Goal: Task Accomplishment & Management: Complete application form

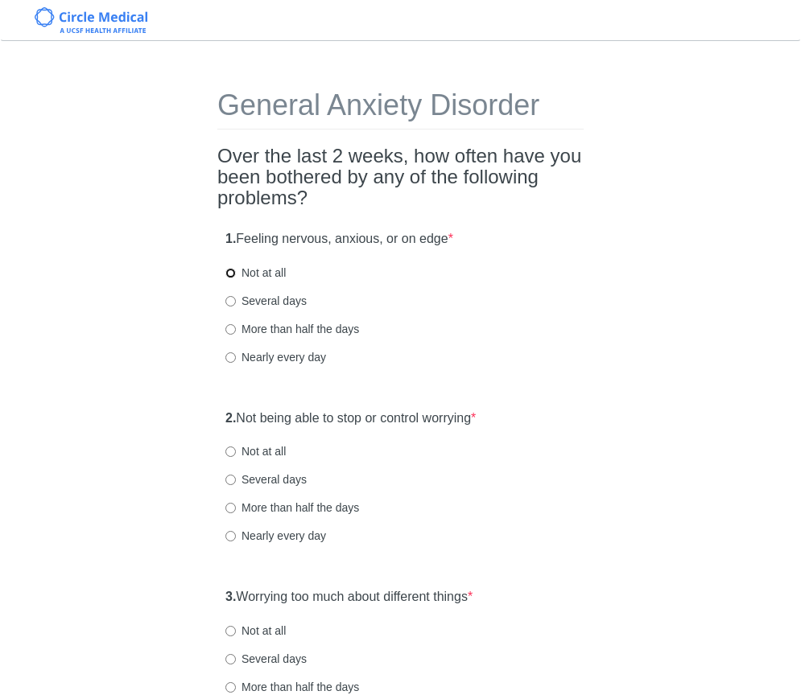
click at [233, 278] on input "Not at all" at bounding box center [230, 273] width 10 height 10
radio input "true"
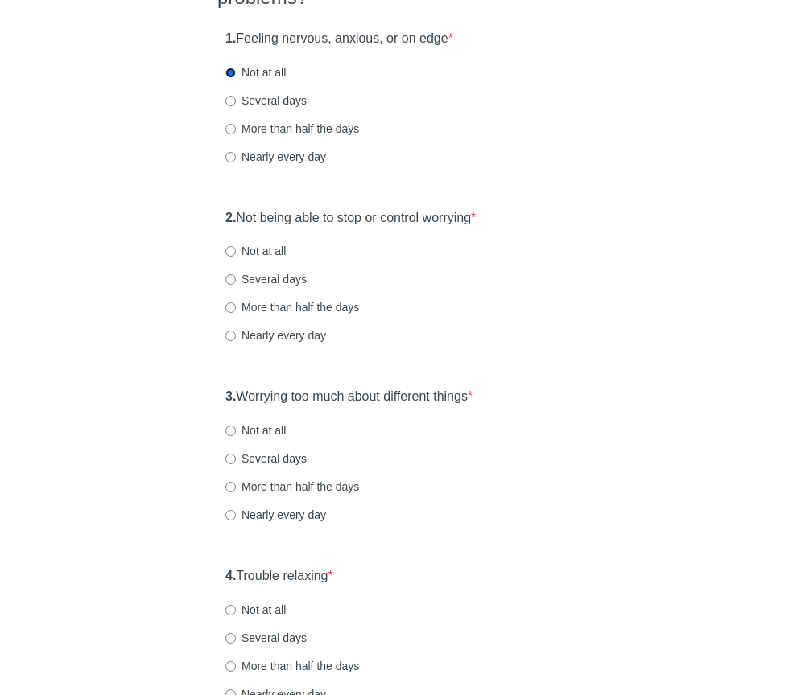
scroll to position [203, 0]
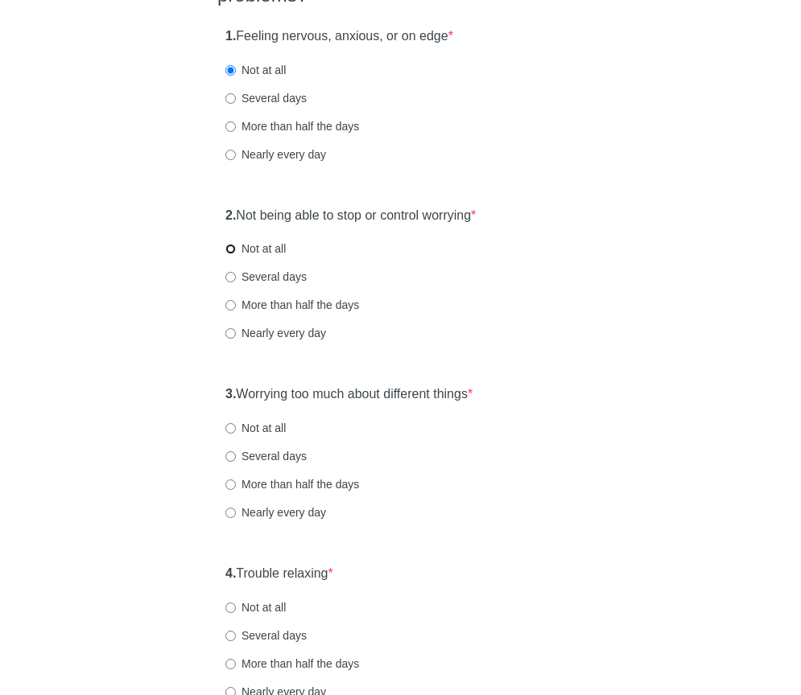
click at [233, 250] on input "Not at all" at bounding box center [230, 249] width 10 height 10
radio input "true"
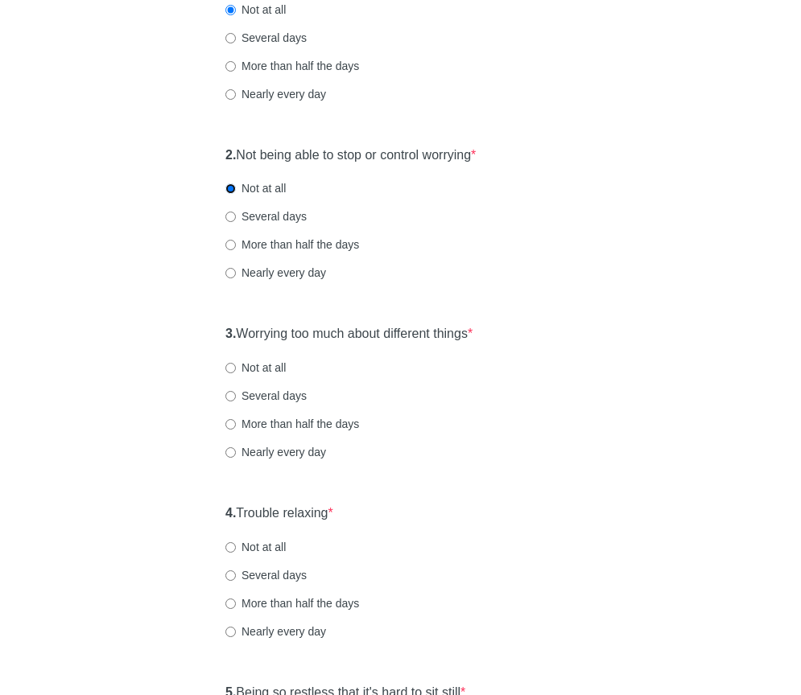
scroll to position [297, 0]
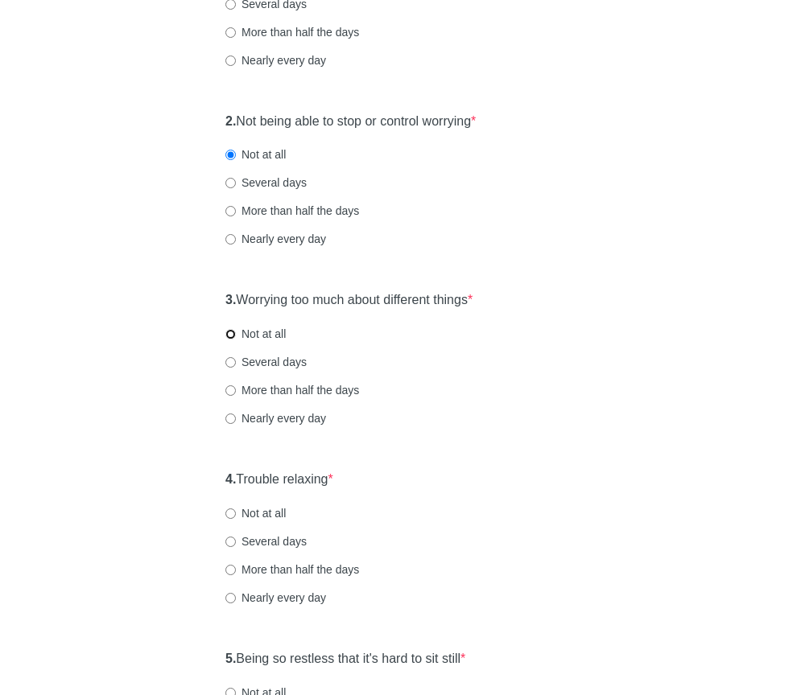
click at [233, 334] on input "Not at all" at bounding box center [230, 334] width 10 height 10
radio input "true"
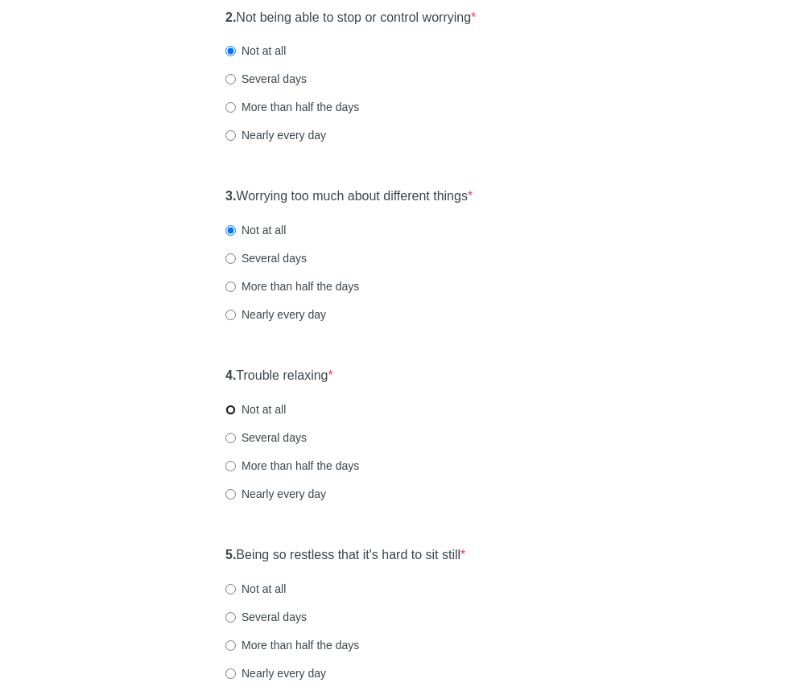
click at [230, 414] on input "Not at all" at bounding box center [230, 410] width 10 height 10
radio input "true"
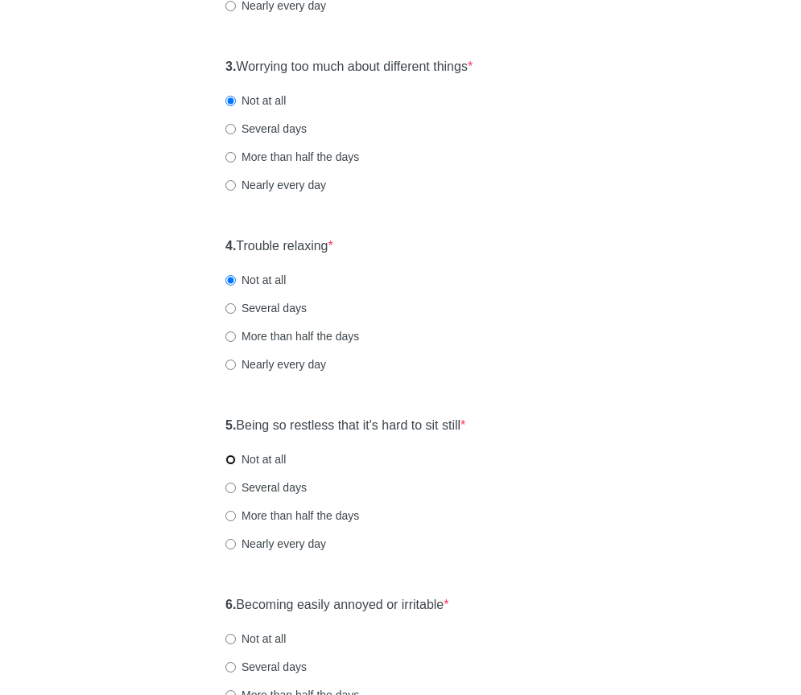
click at [230, 461] on input "Not at all" at bounding box center [230, 460] width 10 height 10
radio input "true"
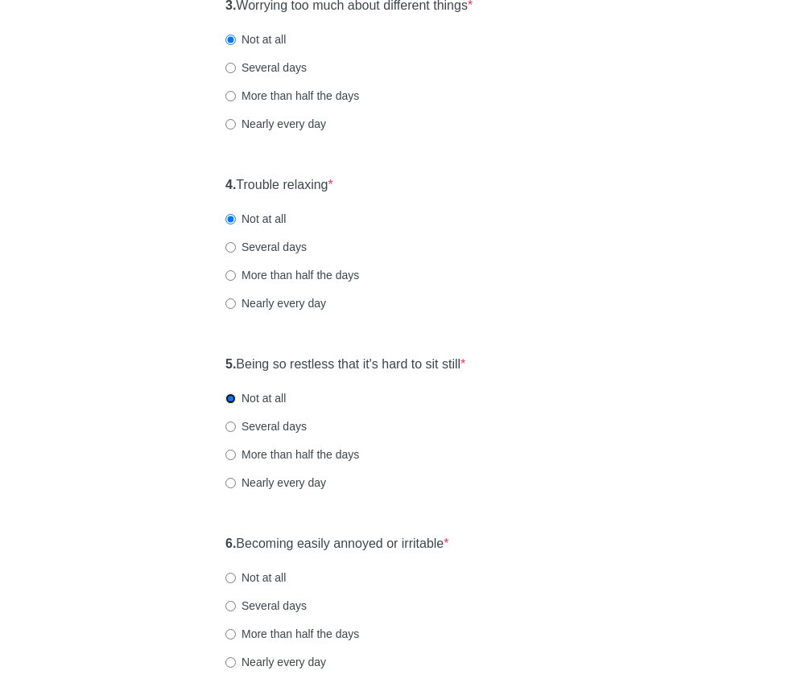
scroll to position [661, 0]
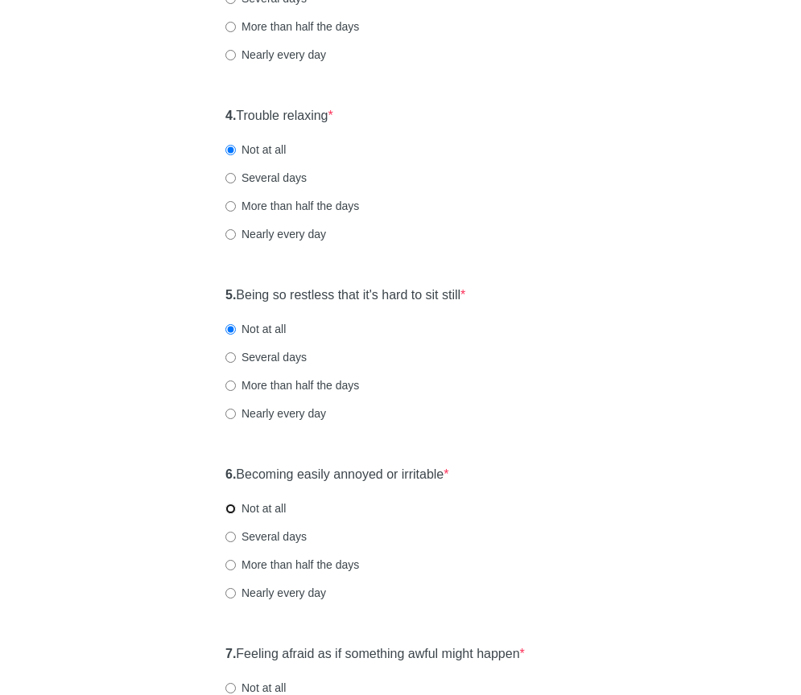
click at [233, 512] on input "Not at all" at bounding box center [230, 509] width 10 height 10
radio input "true"
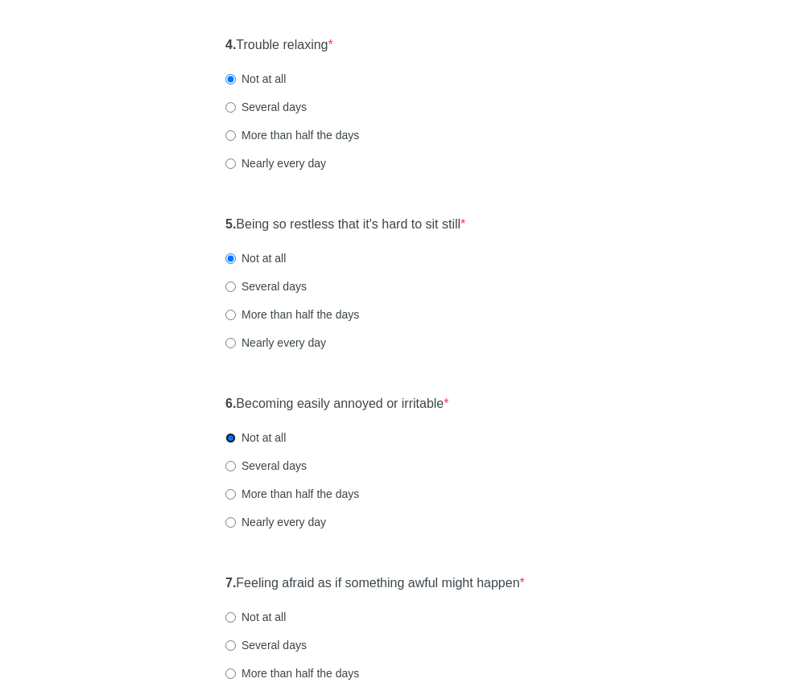
scroll to position [917, 0]
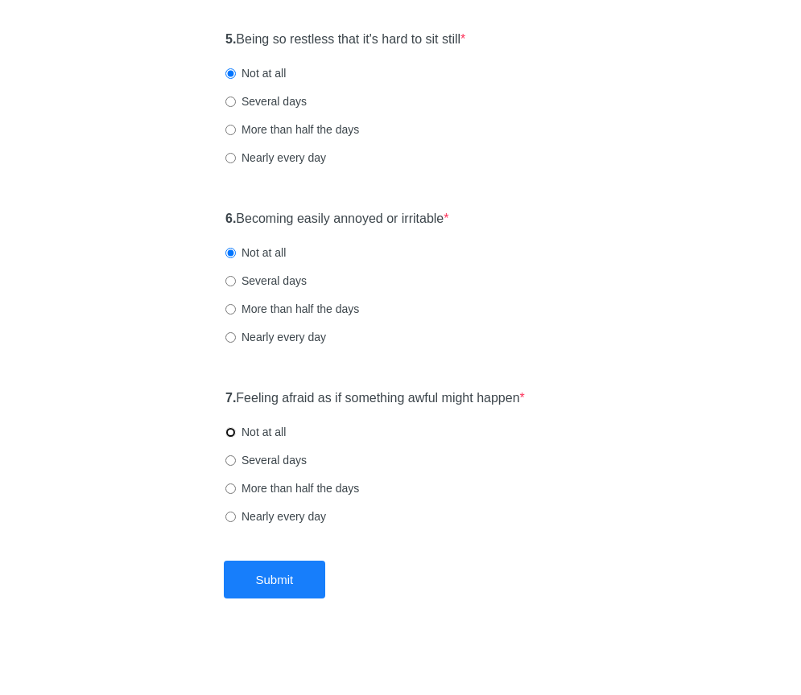
click at [233, 429] on input "Not at all" at bounding box center [230, 432] width 10 height 10
radio input "true"
click at [283, 593] on button "Submit" at bounding box center [275, 580] width 102 height 38
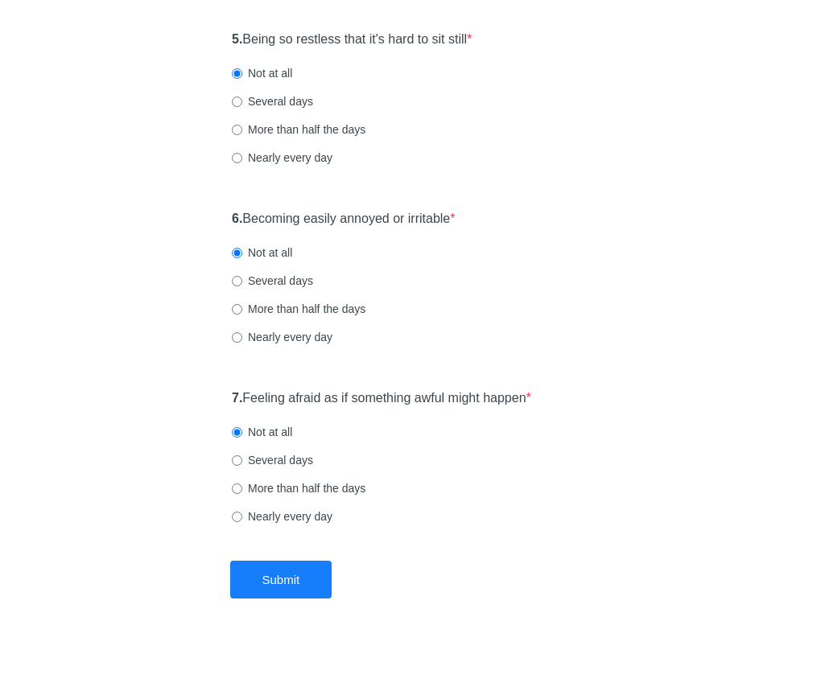
scroll to position [0, 0]
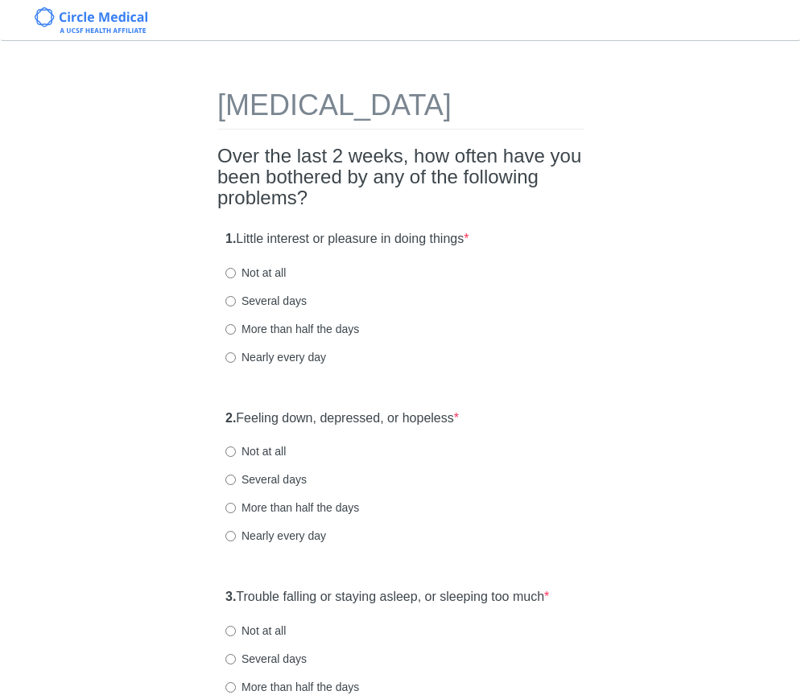
click at [361, 209] on h2 "Over the last 2 weeks, how often have you been bothered by any of the following…" at bounding box center [400, 178] width 366 height 64
click at [233, 278] on input "Not at all" at bounding box center [230, 273] width 10 height 10
radio input "true"
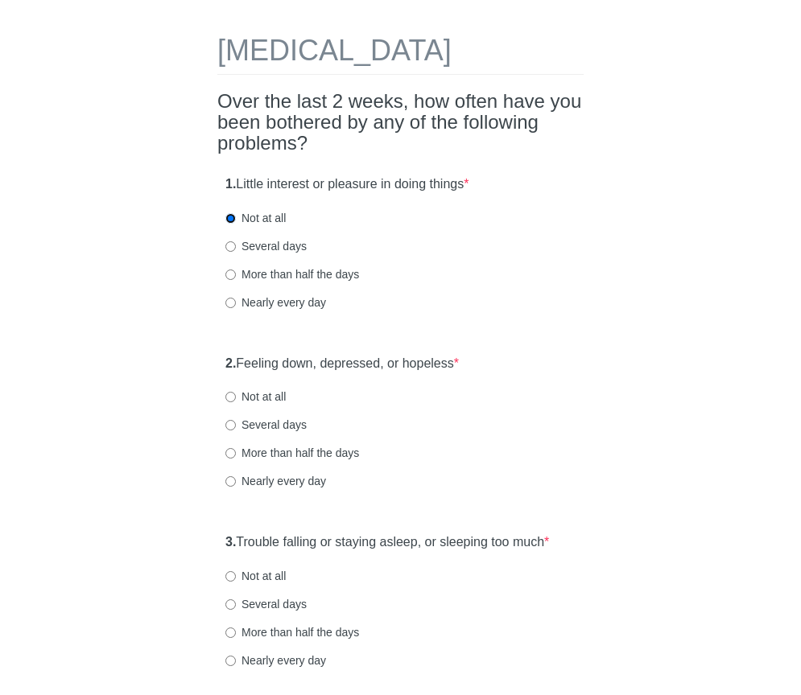
scroll to position [103, 0]
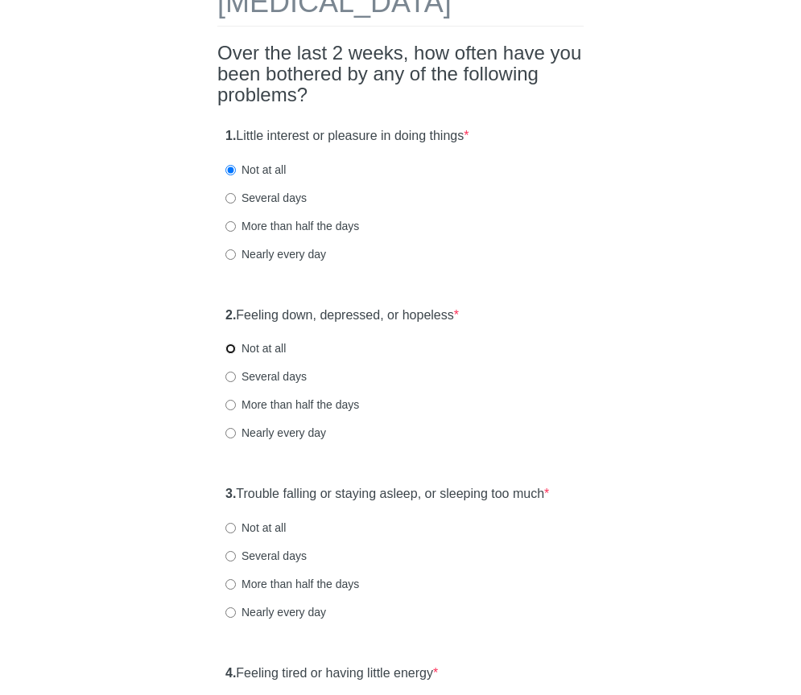
click at [229, 354] on input "Not at all" at bounding box center [230, 349] width 10 height 10
radio input "true"
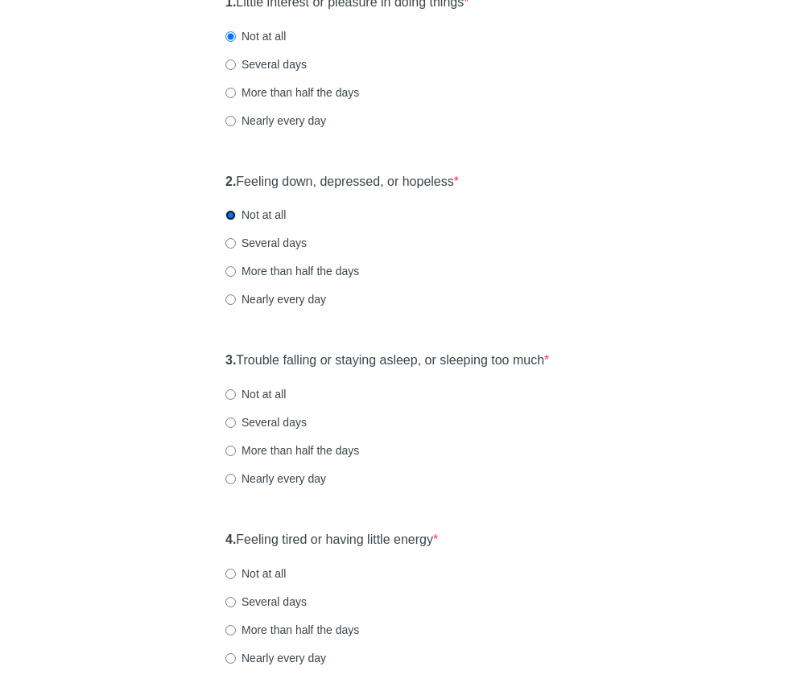
scroll to position [262, 0]
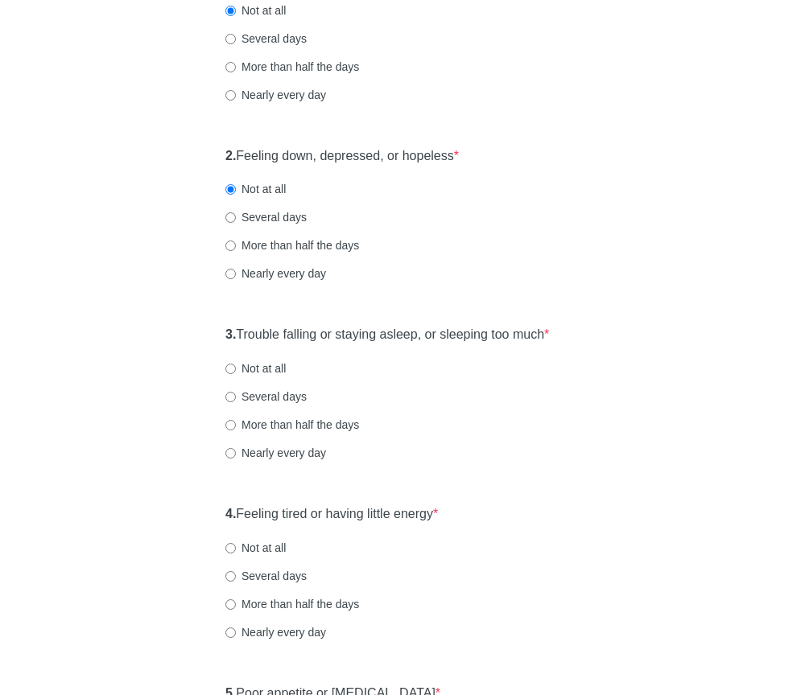
click at [232, 405] on label "Several days" at bounding box center [265, 397] width 81 height 16
click at [232, 402] on input "Several days" at bounding box center [230, 397] width 10 height 10
radio input "true"
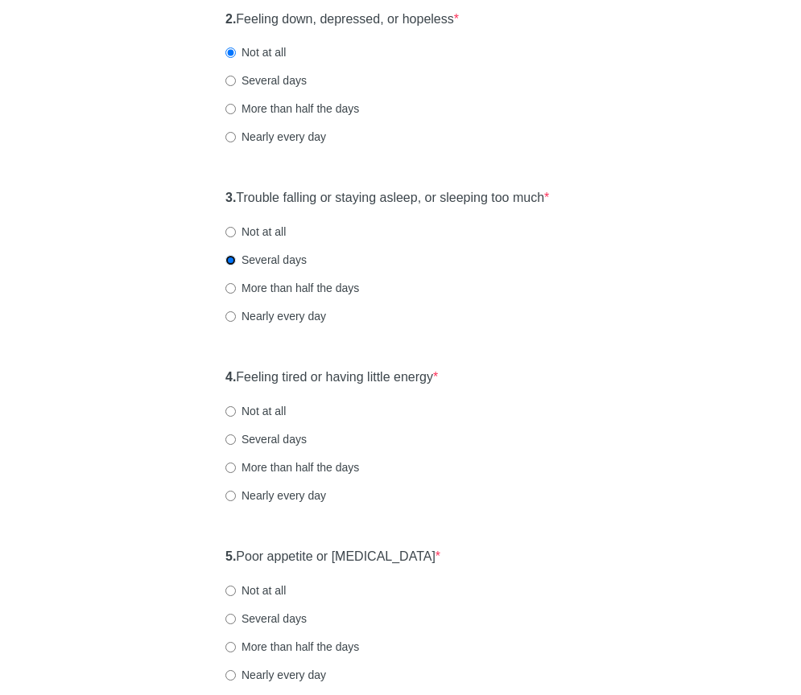
scroll to position [400, 0]
click at [233, 416] on input "Not at all" at bounding box center [230, 411] width 10 height 10
radio input "true"
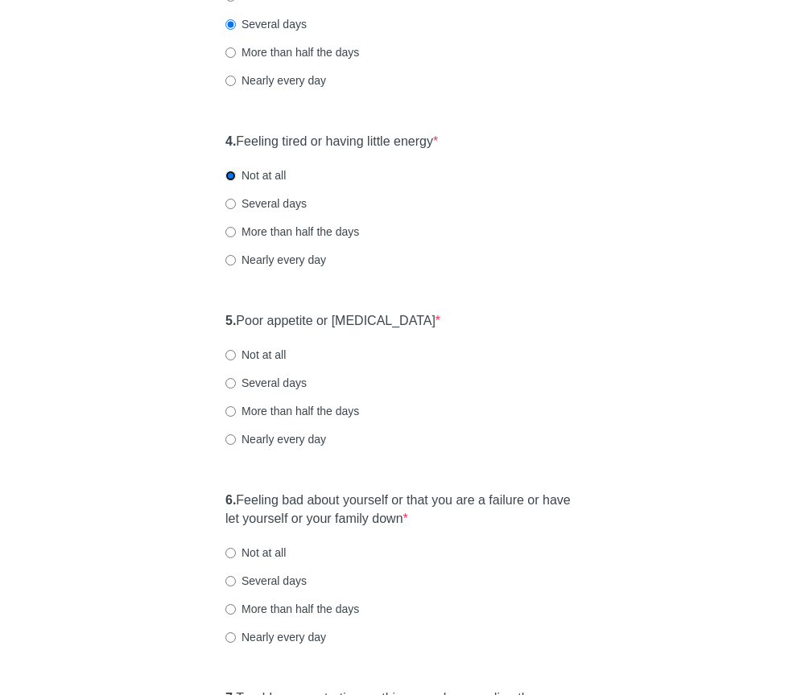
scroll to position [636, 0]
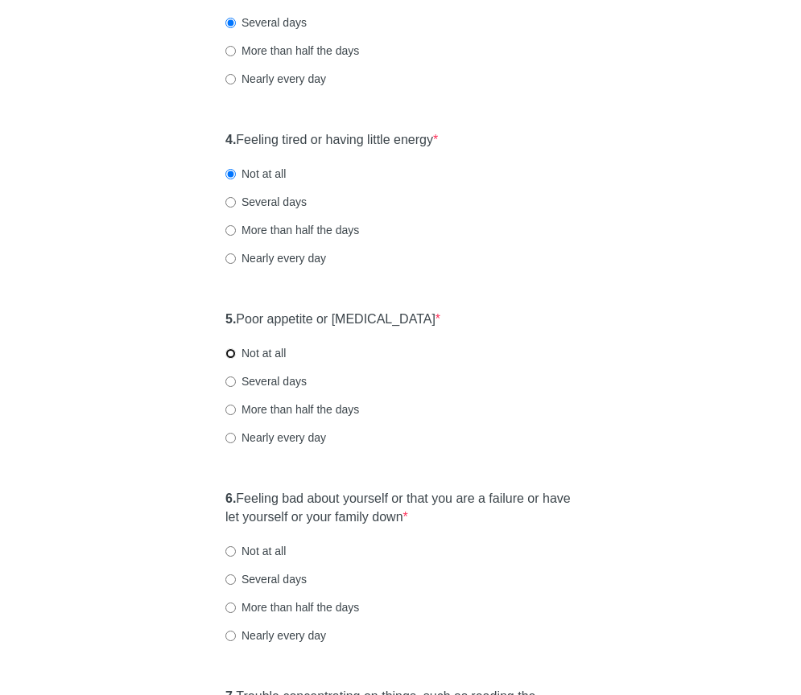
click at [231, 359] on input "Not at all" at bounding box center [230, 353] width 10 height 10
radio input "true"
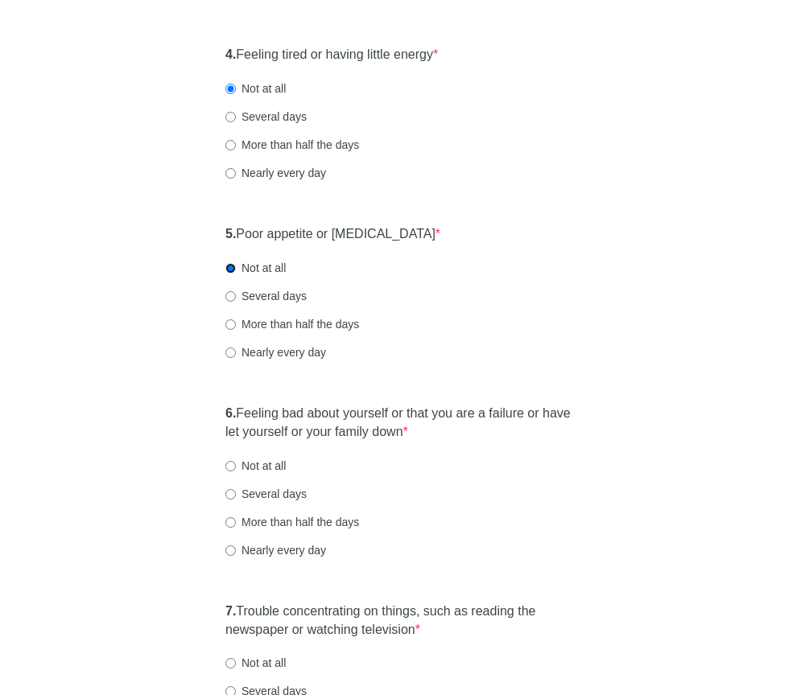
scroll to position [736, 0]
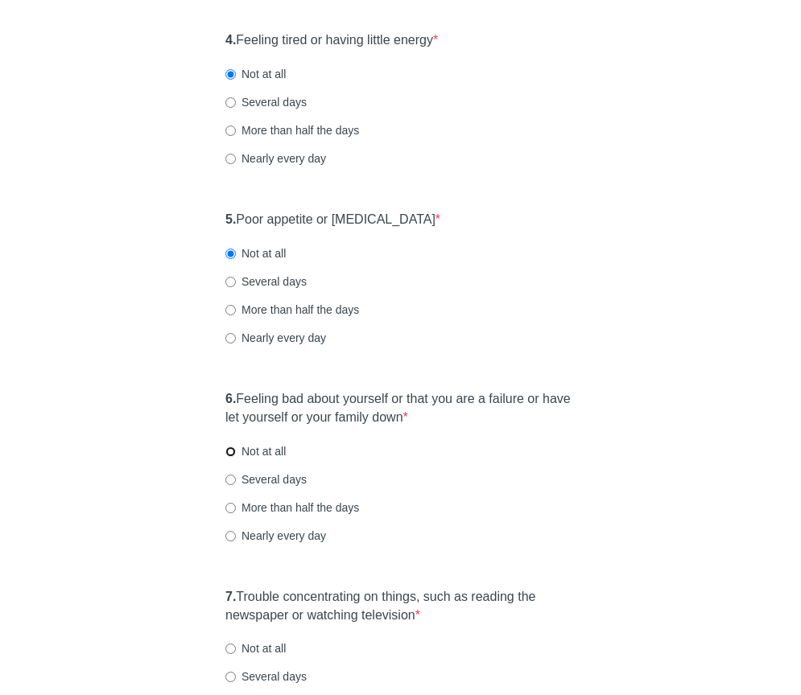
click at [233, 457] on input "Not at all" at bounding box center [230, 452] width 10 height 10
radio input "true"
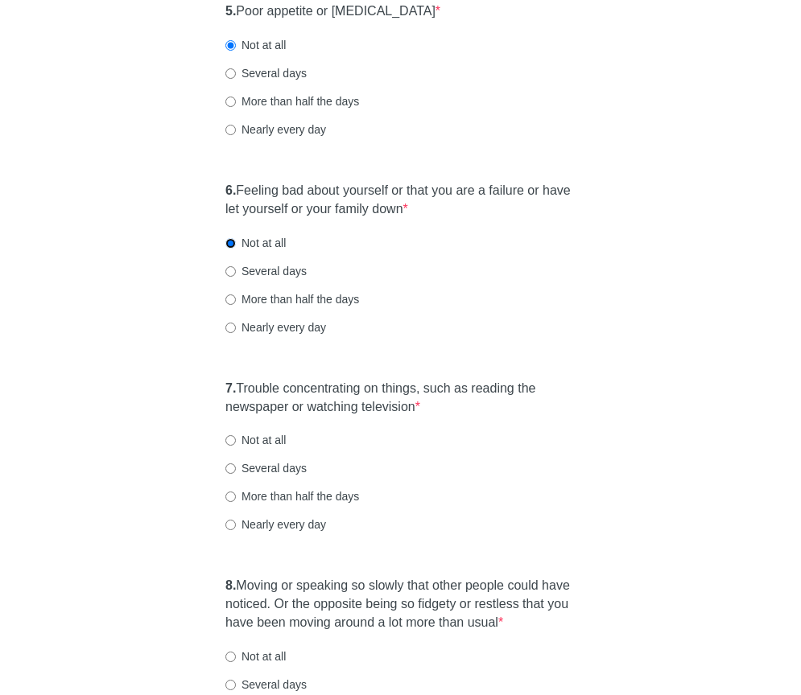
scroll to position [958, 0]
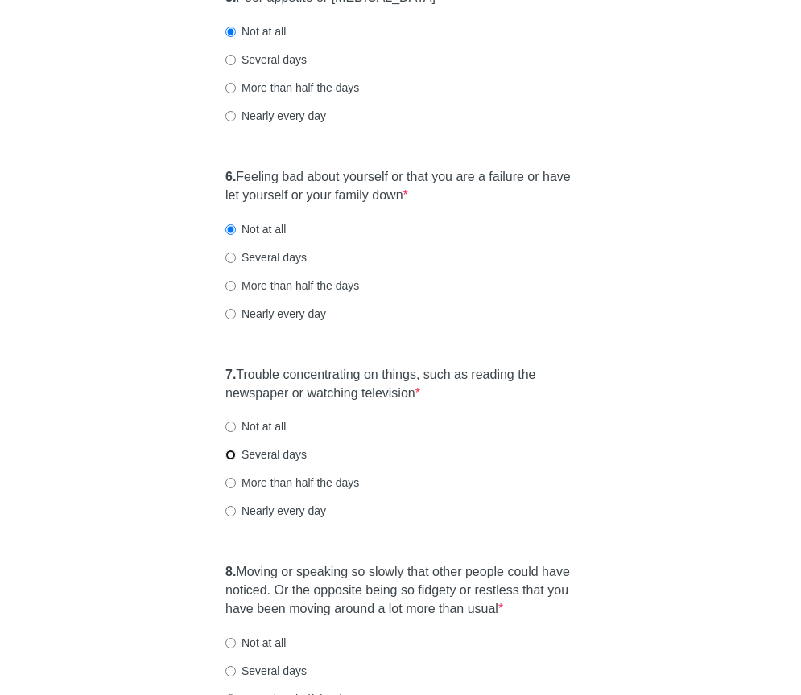
click at [233, 460] on input "Several days" at bounding box center [230, 455] width 10 height 10
radio input "true"
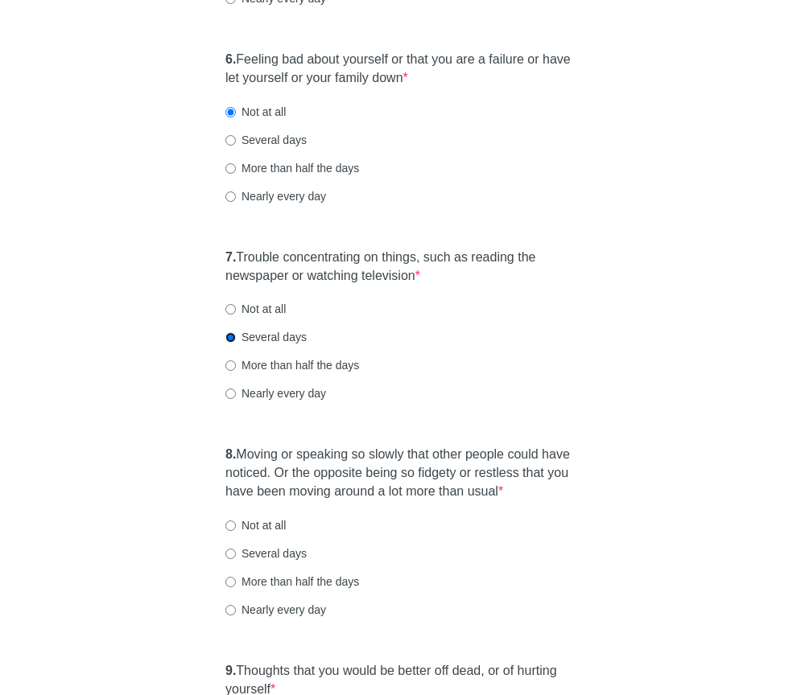
scroll to position [1227, 0]
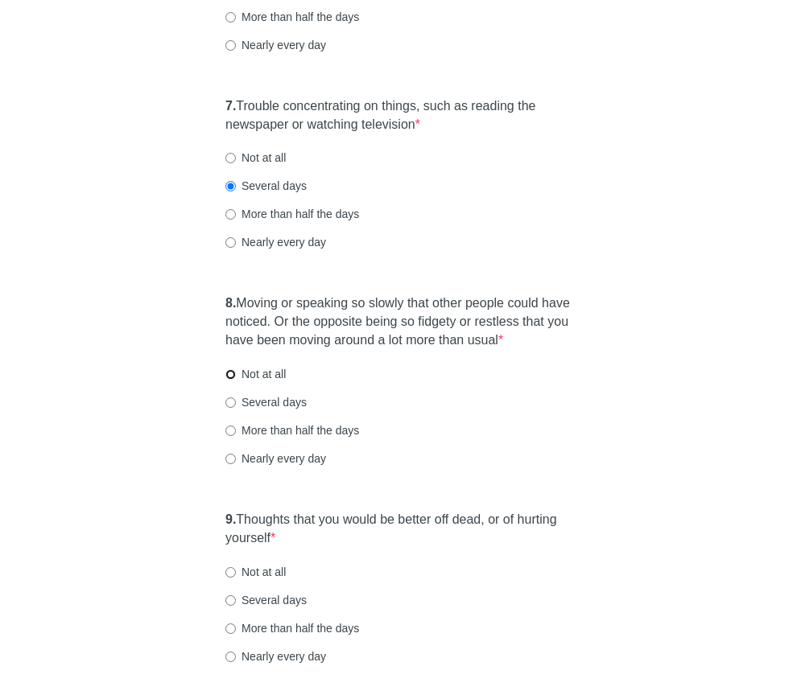
click at [233, 380] on input "Not at all" at bounding box center [230, 374] width 10 height 10
radio input "true"
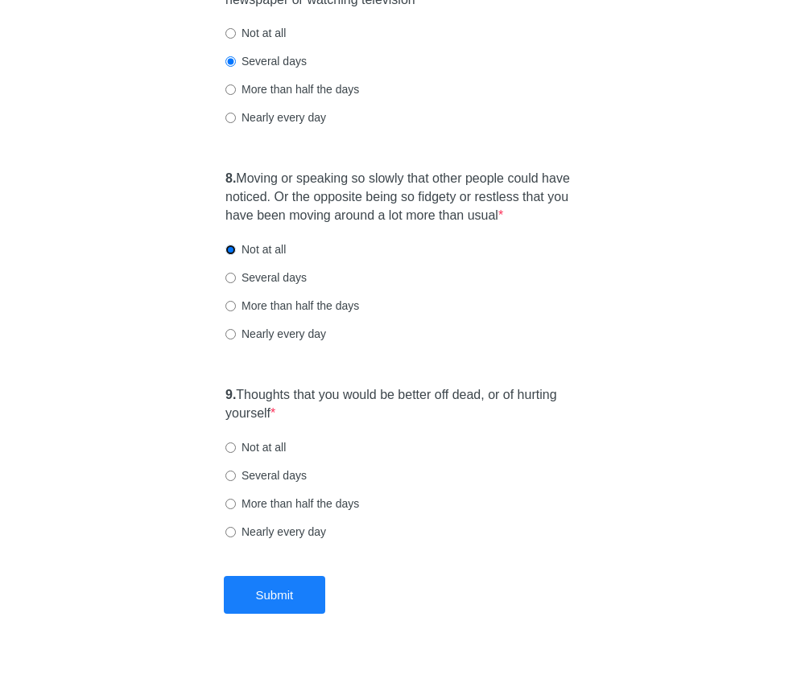
scroll to position [1353, 0]
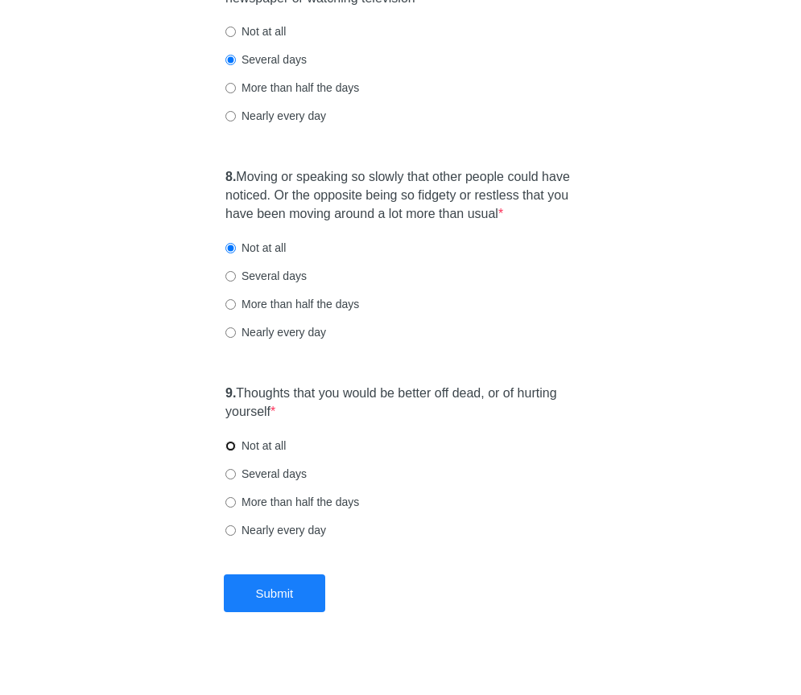
click at [232, 451] on input "Not at all" at bounding box center [230, 446] width 10 height 10
radio input "true"
click at [281, 612] on button "Submit" at bounding box center [275, 594] width 102 height 38
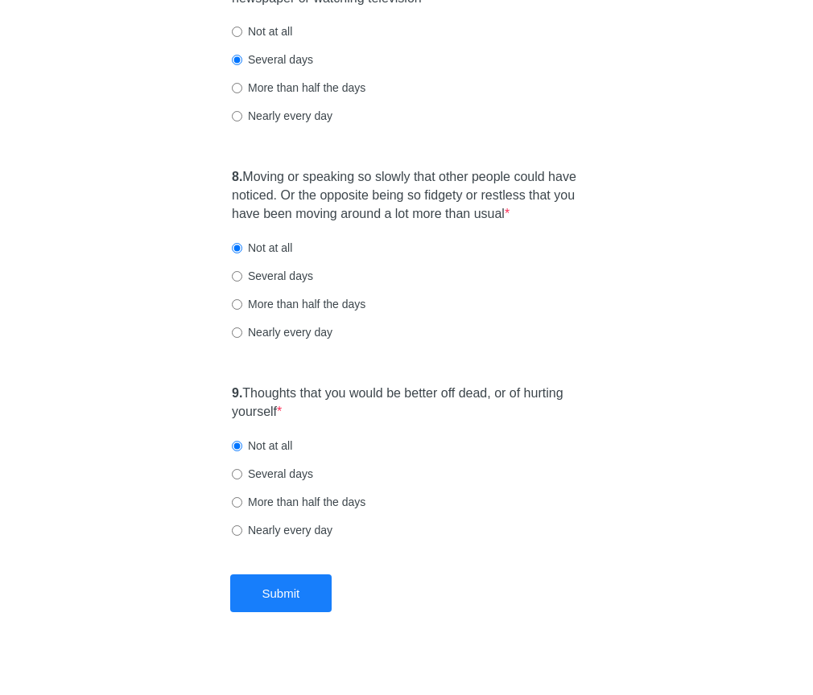
scroll to position [0, 0]
